Goal: Communication & Community: Answer question/provide support

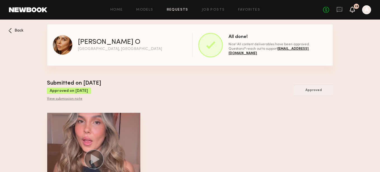
click at [352, 9] on icon at bounding box center [352, 9] width 4 height 4
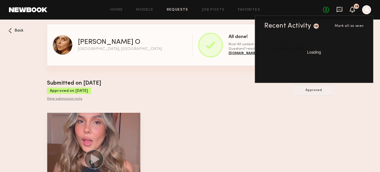
click at [340, 9] on icon at bounding box center [339, 9] width 2 height 1
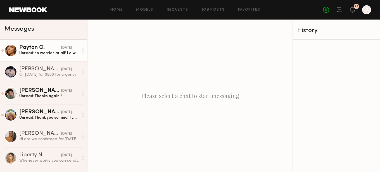
click at [47, 51] on div "Unread: no worries at all! I always want to make sure the client is happy so mo…" at bounding box center [48, 53] width 59 height 5
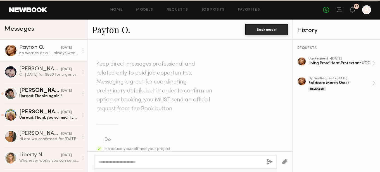
scroll to position [562, 0]
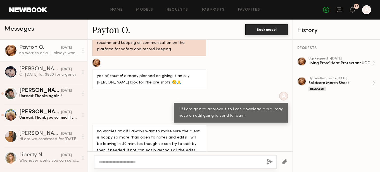
click at [166, 162] on textarea at bounding box center [180, 162] width 163 height 6
type textarea "**********"
click at [270, 162] on button "button" at bounding box center [269, 162] width 6 height 7
